Goal: Task Accomplishment & Management: Manage account settings

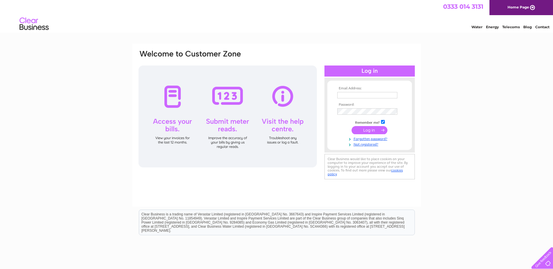
click at [355, 94] on input "text" at bounding box center [367, 95] width 60 height 6
type input "sanchia@borderscarers.co.uk"
click at [372, 130] on input "submit" at bounding box center [370, 131] width 36 height 8
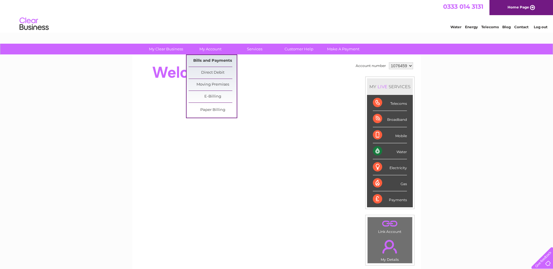
click at [216, 60] on link "Bills and Payments" at bounding box center [213, 61] width 48 height 12
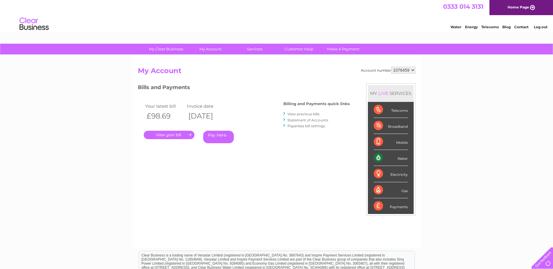
click at [170, 134] on link "." at bounding box center [169, 135] width 51 height 8
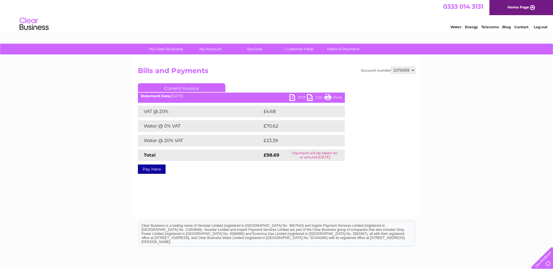
click at [300, 97] on link "PDF" at bounding box center [298, 98] width 17 height 8
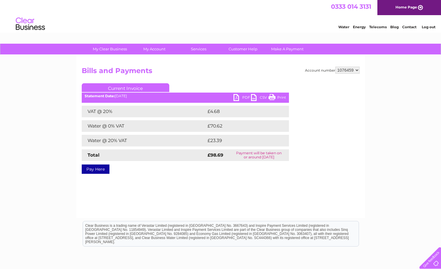
click at [428, 27] on link "Log out" at bounding box center [428, 27] width 14 height 4
